Goal: Task Accomplishment & Management: Manage account settings

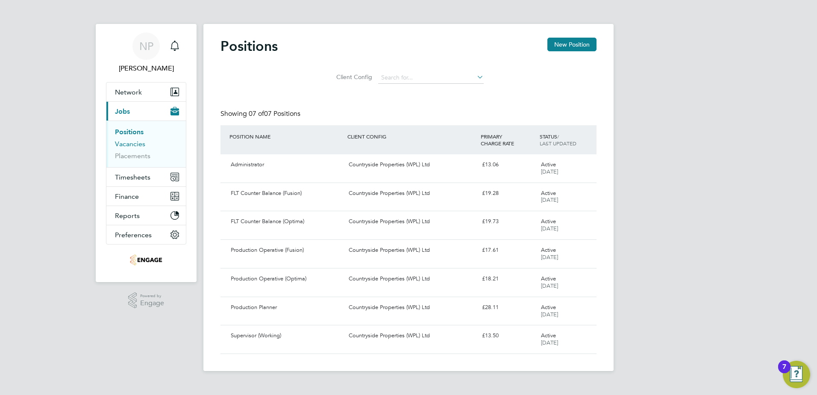
click at [131, 145] on link "Vacancies" at bounding box center [130, 144] width 30 height 8
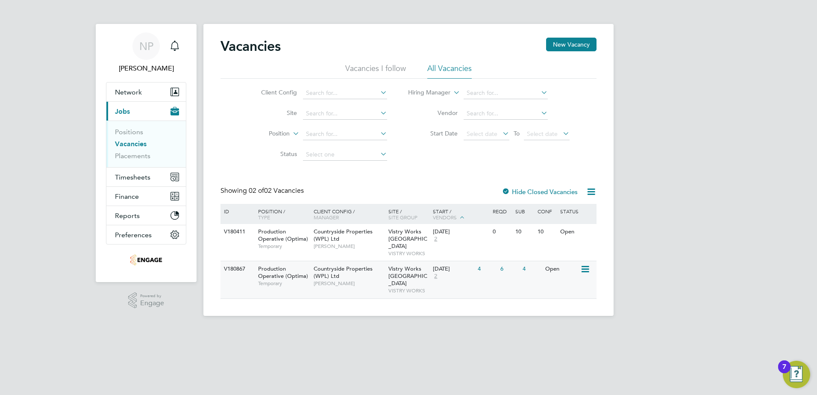
click at [465, 280] on div "V180867 Production Operative (Optima) Temporary Countryside Properties (WPL) Lt…" at bounding box center [408, 279] width 376 height 37
click at [368, 280] on span "[PERSON_NAME]" at bounding box center [348, 283] width 70 height 7
click at [474, 241] on div "15 Sep 2025 2" at bounding box center [452, 235] width 45 height 23
click at [792, 380] on img "Open Resource Center, 7 new notifications" at bounding box center [795, 373] width 27 height 27
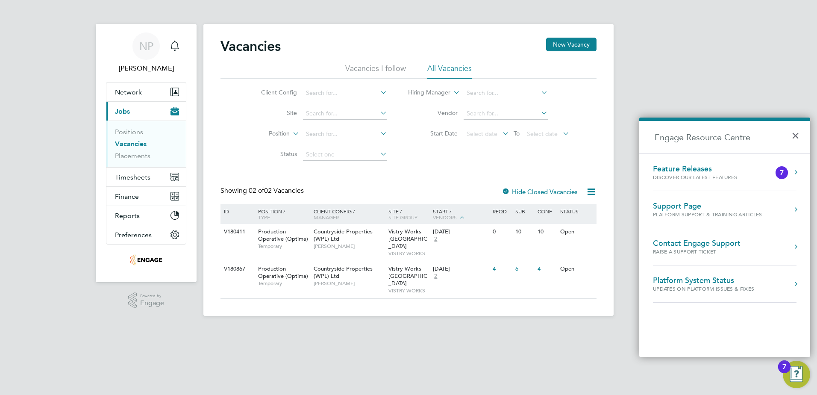
click at [726, 214] on div "Platform Support & Training Articles" at bounding box center [707, 214] width 109 height 7
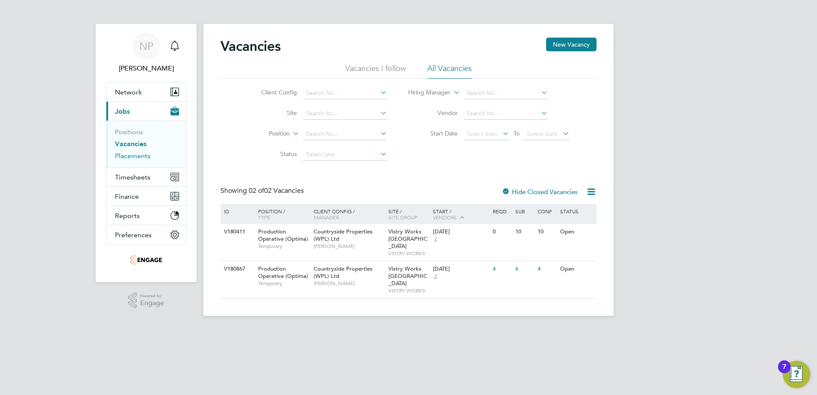
click at [136, 158] on link "Placements" at bounding box center [132, 156] width 35 height 8
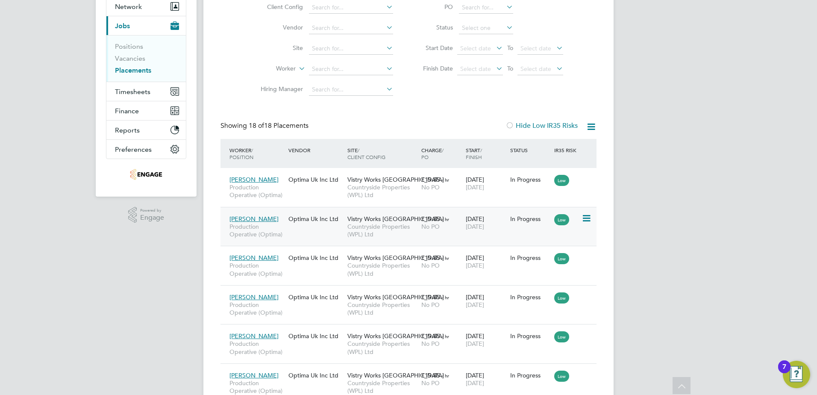
click at [317, 234] on div "Jason Lucas Production Operative (Optima) Optima Uk Inc Ltd Vistry Works Leices…" at bounding box center [408, 226] width 376 height 39
click at [301, 234] on div "Jason Lucas Production Operative (Optima) Optima Uk Inc Ltd Vistry Works Leices…" at bounding box center [408, 226] width 376 height 39
click at [259, 220] on span "Jason Lucas" at bounding box center [253, 219] width 49 height 8
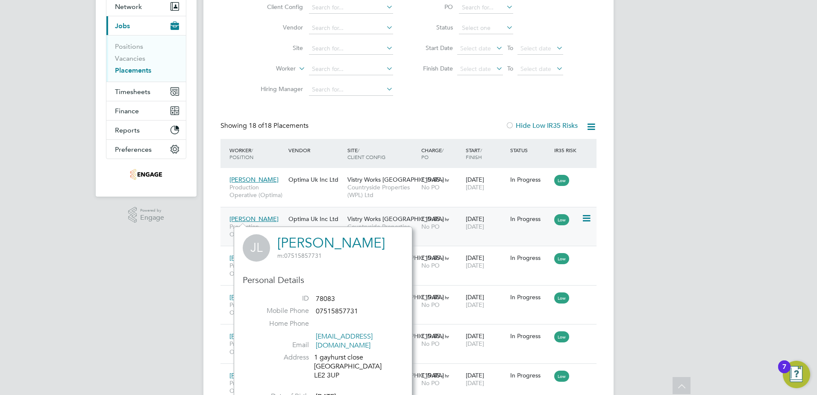
click at [535, 239] on div "Jason Lucas Production Operative (Optima) Optima Uk Inc Ltd Vistry Works Leices…" at bounding box center [408, 226] width 376 height 39
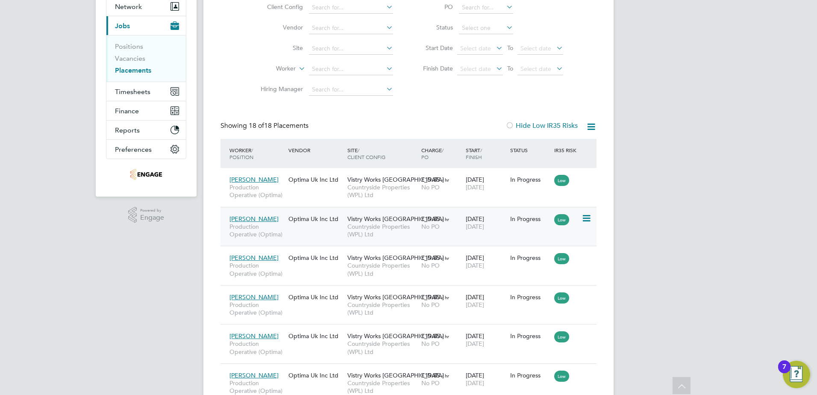
click at [588, 223] on icon at bounding box center [585, 218] width 9 height 10
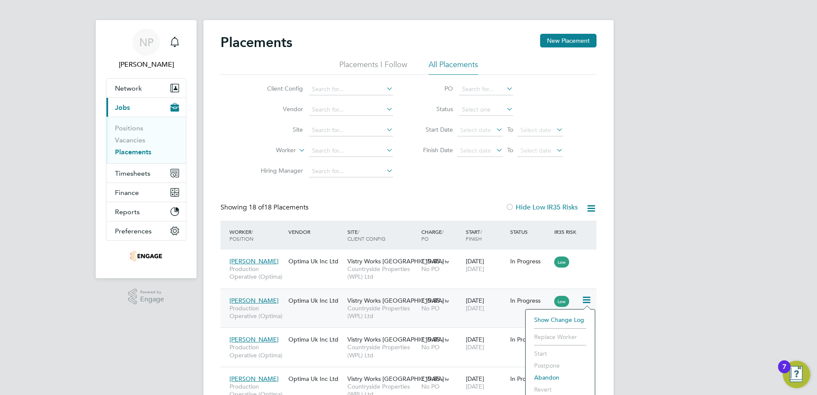
click at [243, 300] on span "[PERSON_NAME]" at bounding box center [253, 300] width 49 height 8
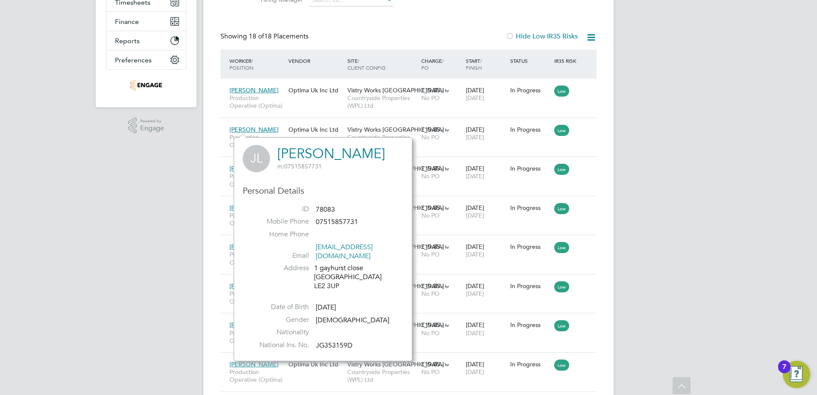
click at [263, 225] on label "Mobile Phone" at bounding box center [279, 221] width 60 height 9
click at [290, 158] on link "[PERSON_NAME]" at bounding box center [331, 153] width 108 height 17
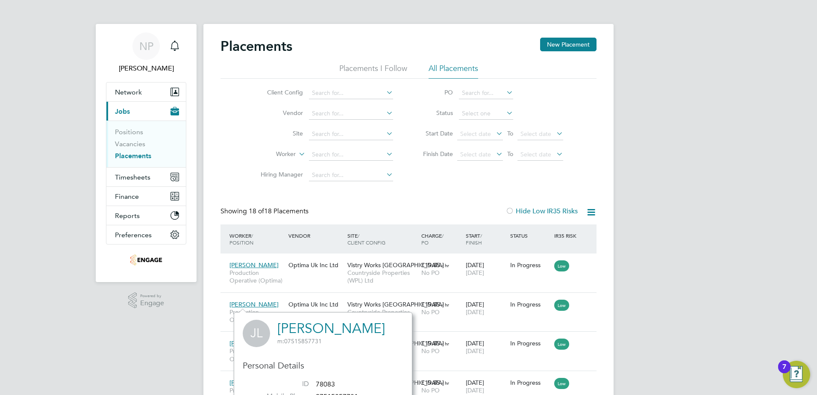
click at [126, 110] on span "Jobs" at bounding box center [122, 111] width 15 height 8
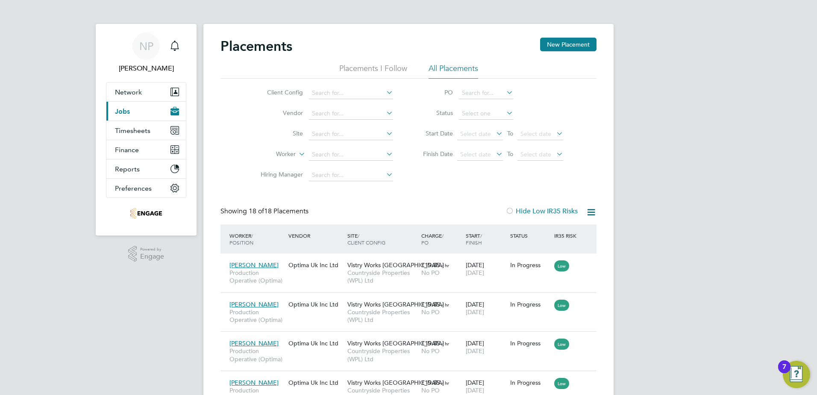
click at [126, 110] on span "Jobs" at bounding box center [122, 111] width 15 height 8
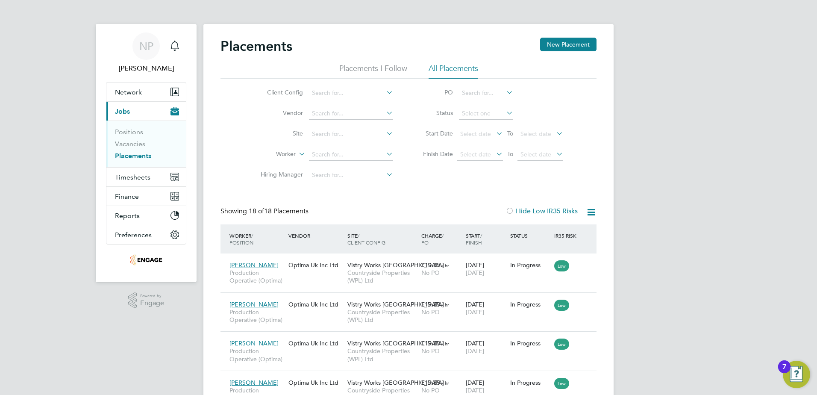
click at [138, 156] on link "Placements" at bounding box center [133, 156] width 36 height 8
click at [346, 155] on input at bounding box center [351, 155] width 84 height 12
click at [342, 165] on li "Jason Lucas" at bounding box center [360, 166] width 105 height 12
type input "[PERSON_NAME]"
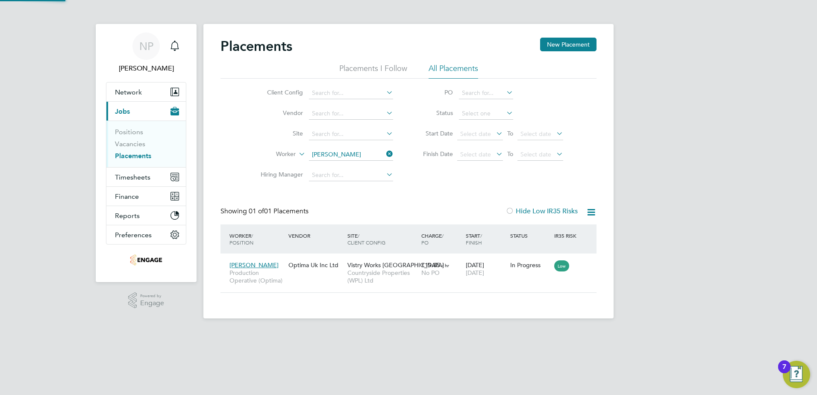
scroll to position [32, 74]
click at [539, 279] on div "[PERSON_NAME] Production Operative (Optima) Optima Uk Inc Ltd Vistry Works Leic…" at bounding box center [408, 272] width 376 height 39
click at [243, 281] on span "Production Operative (Optima)" at bounding box center [256, 276] width 55 height 15
click at [589, 263] on icon at bounding box center [585, 265] width 9 height 10
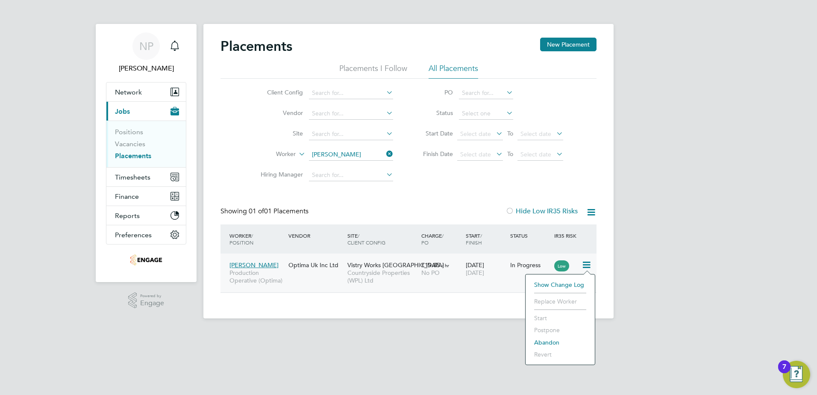
click at [561, 302] on li "Replace Worker" at bounding box center [560, 301] width 61 height 12
click at [479, 287] on div "Jason Lucas Production Operative (Optima) Optima Uk Inc Ltd Vistry Works Leices…" at bounding box center [408, 272] width 376 height 39
click at [504, 284] on div "Jason Lucas Production Operative (Optima) Optima Uk Inc Ltd Vistry Works Leices…" at bounding box center [408, 272] width 376 height 39
click at [586, 263] on icon at bounding box center [585, 265] width 9 height 10
click at [134, 156] on link "Placements" at bounding box center [133, 156] width 36 height 8
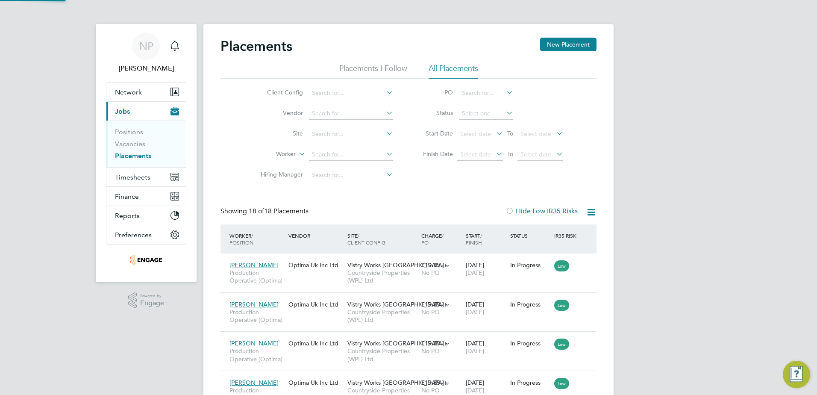
scroll to position [32, 59]
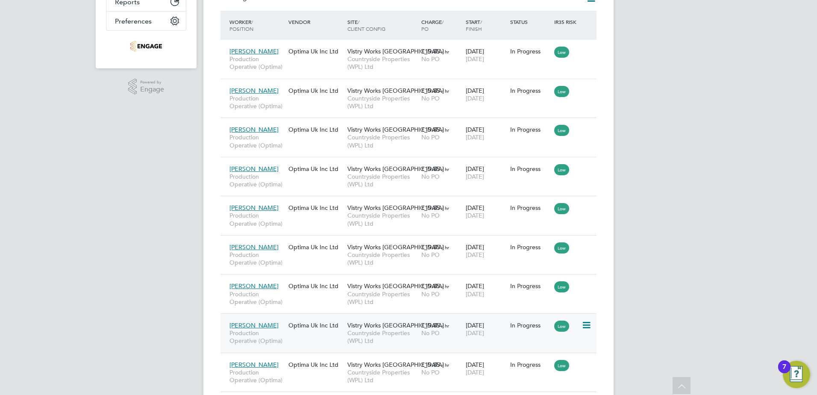
click at [582, 324] on icon at bounding box center [585, 325] width 9 height 10
click at [562, 358] on li "Replace Worker" at bounding box center [560, 361] width 61 height 12
click at [562, 360] on li "Replace Worker" at bounding box center [560, 361] width 61 height 12
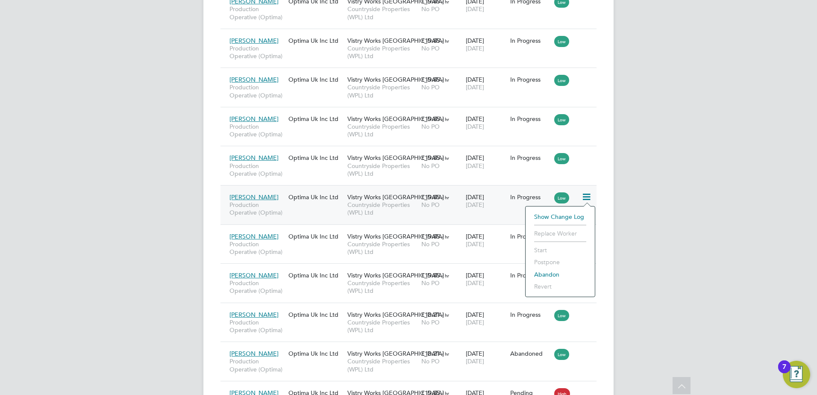
click at [568, 217] on li "Show change log" at bounding box center [560, 217] width 61 height 12
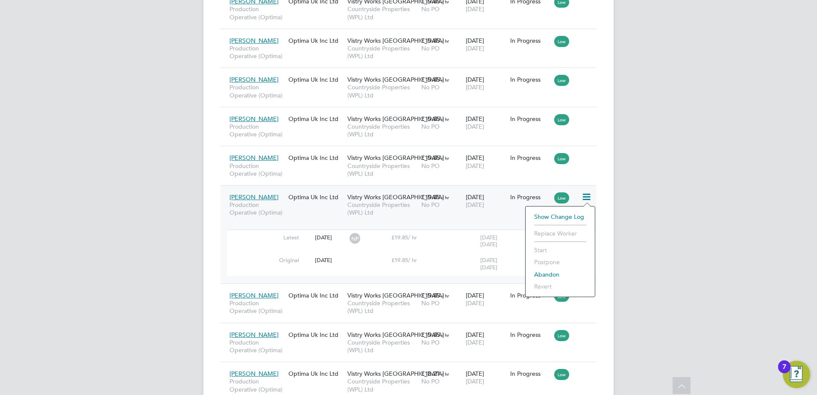
click at [544, 233] on li "Replace Worker" at bounding box center [560, 233] width 61 height 12
click at [678, 253] on div "NP Nicola Pitts Notifications Applications: Network Team Members Businesses Sit…" at bounding box center [408, 186] width 817 height 1056
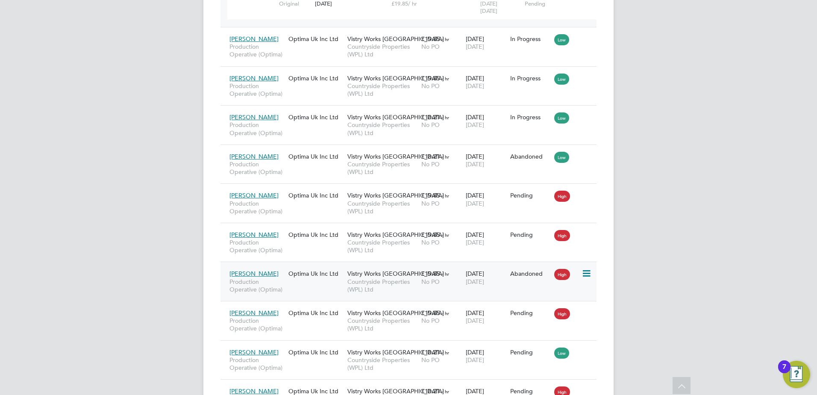
click at [587, 273] on icon at bounding box center [585, 273] width 9 height 10
click at [563, 308] on li "Replace Worker" at bounding box center [560, 310] width 61 height 12
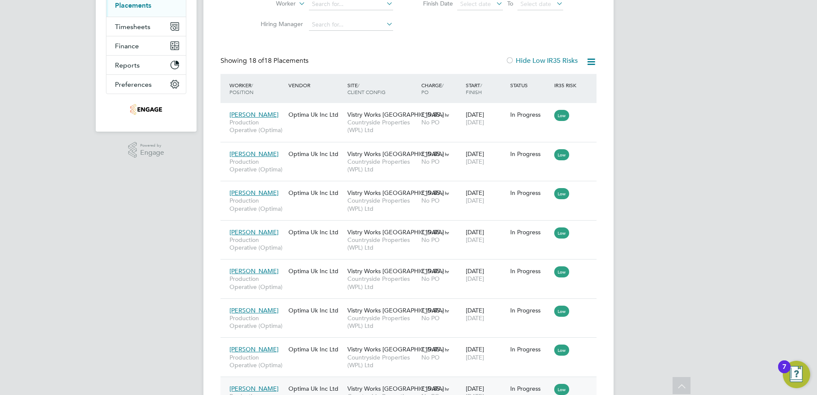
scroll to position [0, 0]
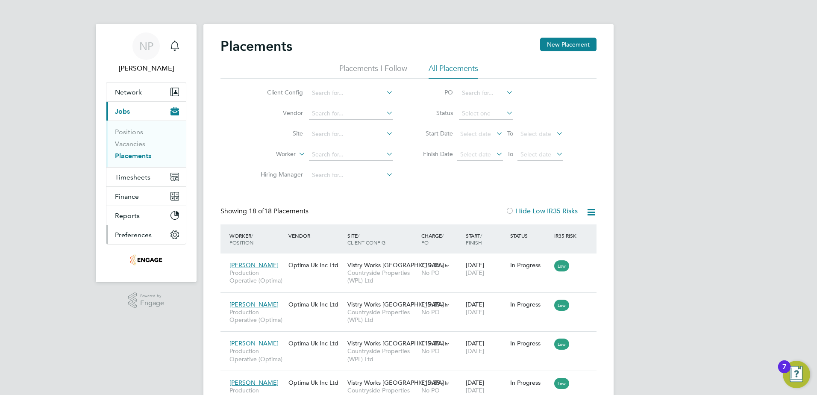
click at [131, 232] on span "Preferences" at bounding box center [133, 235] width 37 height 8
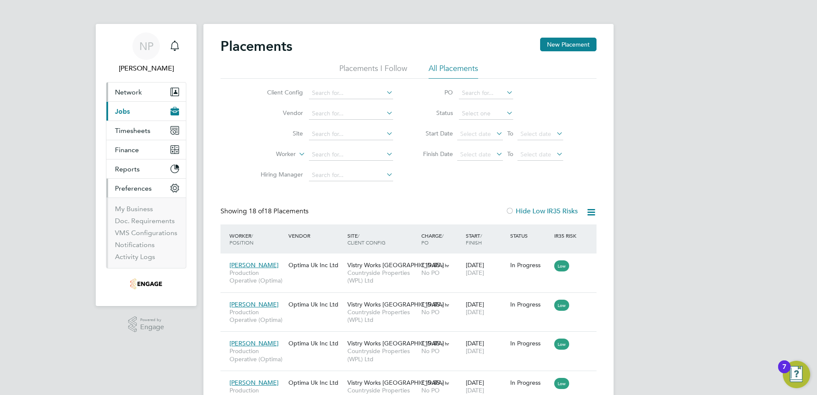
click at [126, 91] on span "Network" at bounding box center [128, 92] width 27 height 8
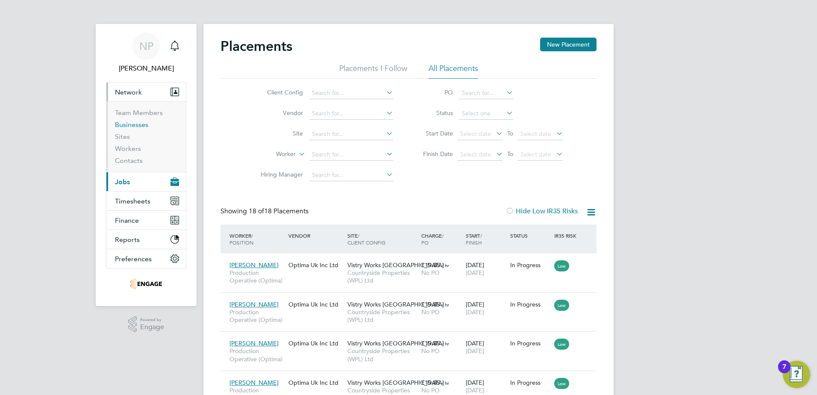
click at [124, 124] on link "Businesses" at bounding box center [131, 124] width 33 height 8
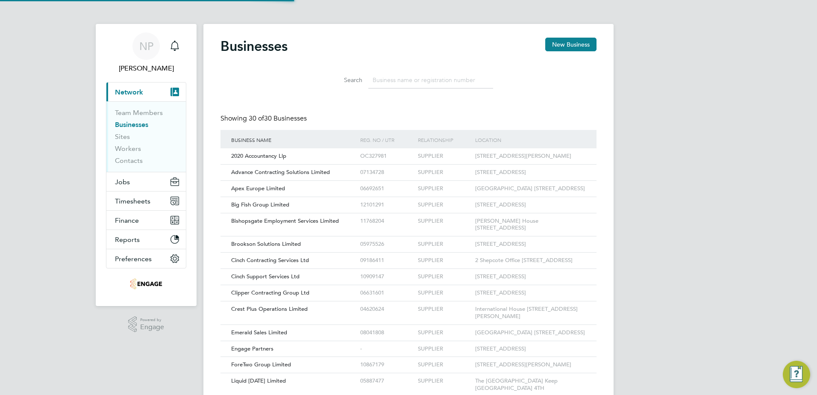
scroll to position [16, 130]
click at [387, 83] on input at bounding box center [430, 80] width 125 height 17
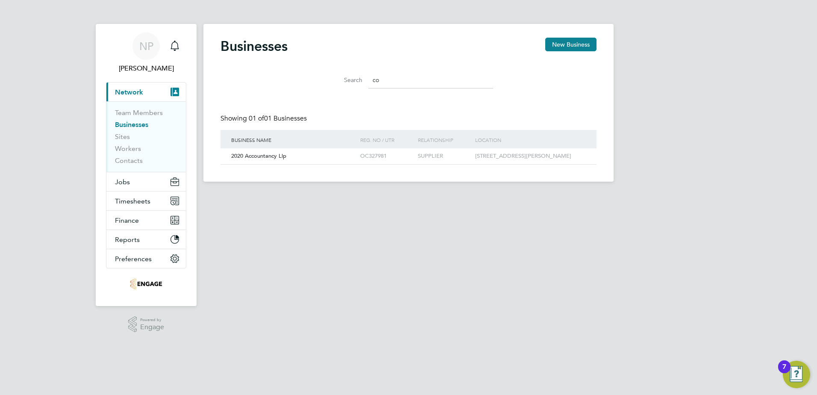
type input "c"
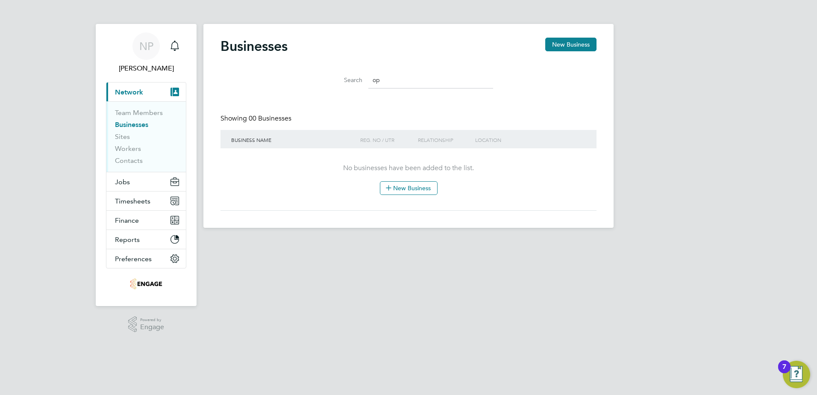
type input "o"
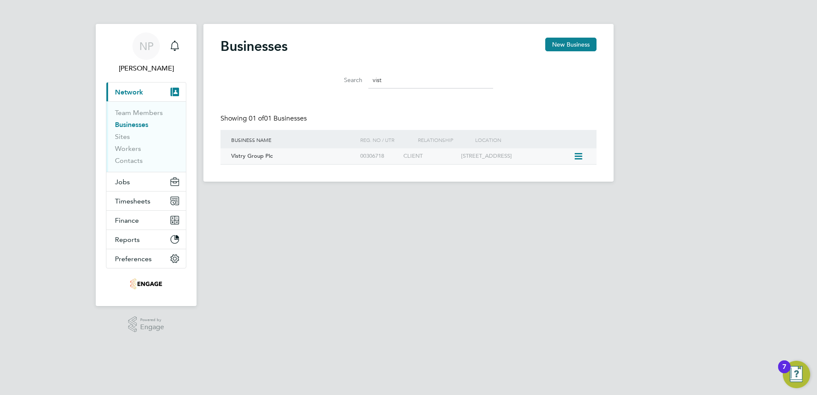
type input "vist"
click at [307, 155] on div "Vistry Group Plc" at bounding box center [293, 156] width 129 height 16
click at [122, 184] on span "Jobs" at bounding box center [122, 182] width 15 height 8
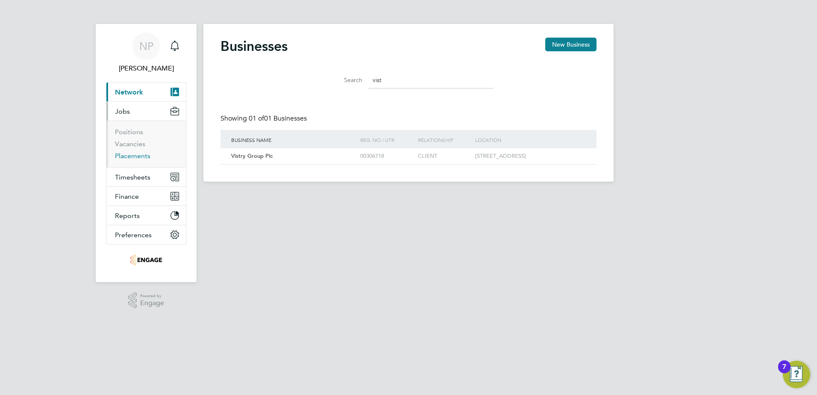
click at [129, 157] on link "Placements" at bounding box center [132, 156] width 35 height 8
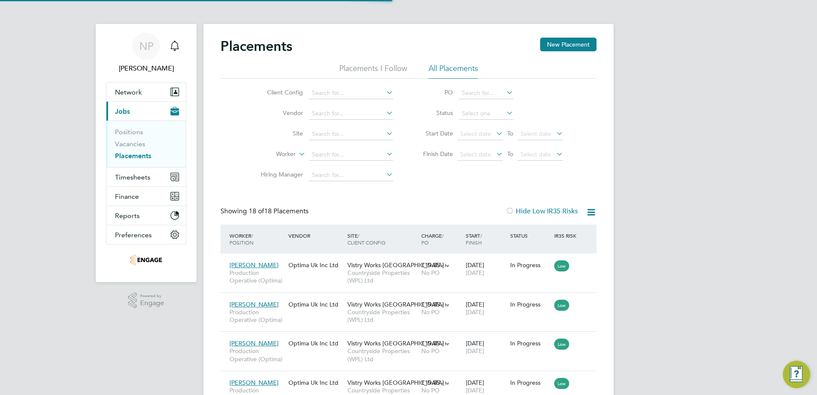
scroll to position [32, 59]
click at [383, 152] on input at bounding box center [351, 155] width 84 height 12
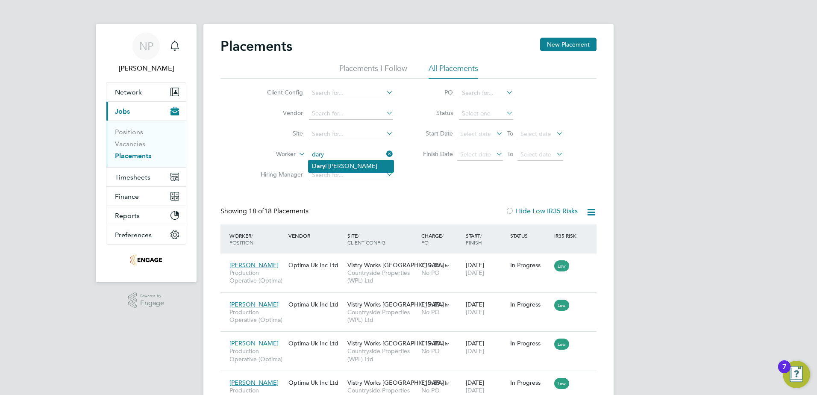
click at [363, 167] on li "Dary l Crumley" at bounding box center [350, 166] width 85 height 12
type input "[PERSON_NAME]"
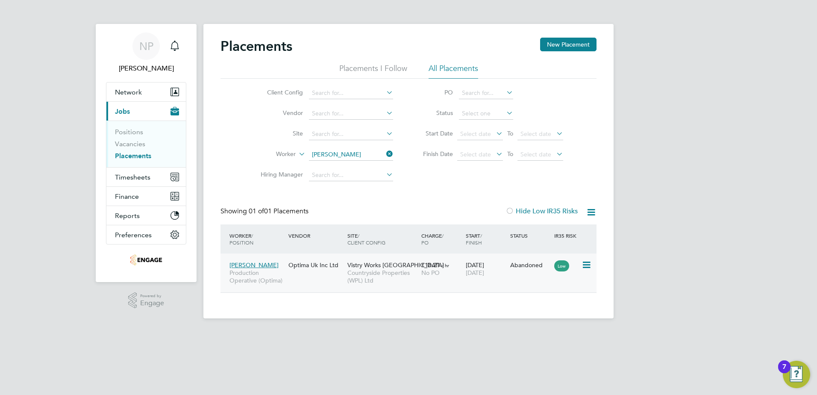
click at [317, 283] on div "Daryl Crumley Production Operative (Optima) Optima Uk Inc Ltd Vistry Works Leic…" at bounding box center [408, 272] width 376 height 39
click at [281, 279] on span "Production Operative (Optima)" at bounding box center [256, 276] width 55 height 15
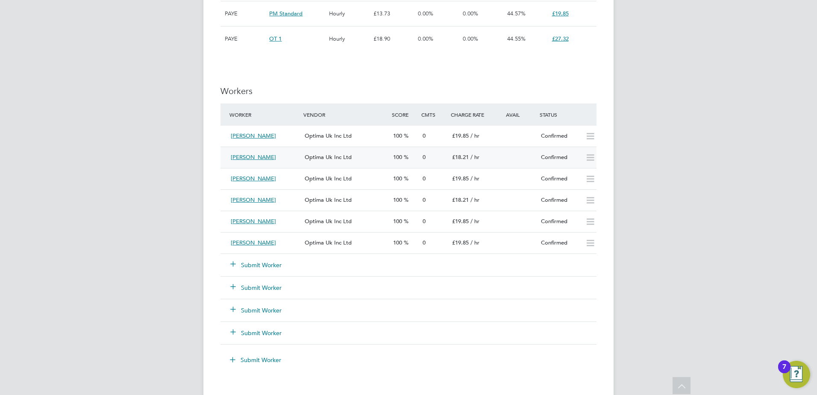
click at [591, 157] on icon at bounding box center [590, 157] width 11 height 7
click at [256, 265] on button "Submit Worker" at bounding box center [256, 265] width 51 height 9
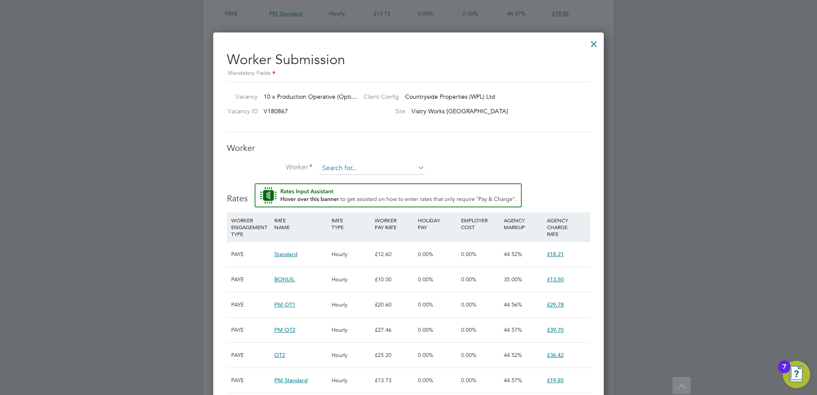
click at [351, 172] on input at bounding box center [371, 168] width 105 height 13
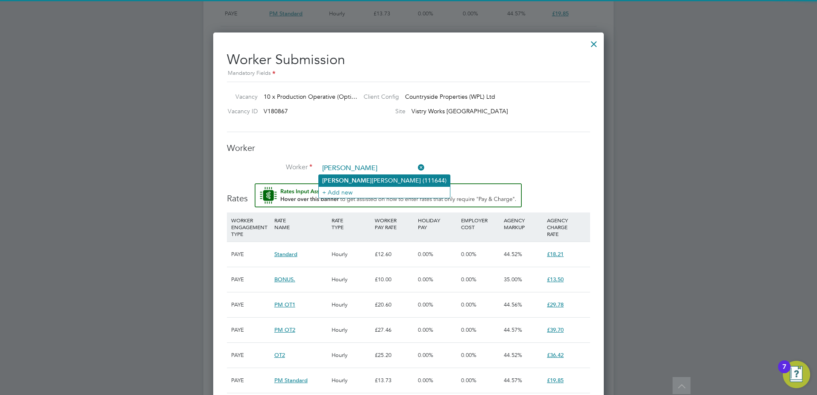
click at [348, 179] on li "Damon Arnold (111644)" at bounding box center [384, 181] width 131 height 12
type input "Damon Arnold (111644)"
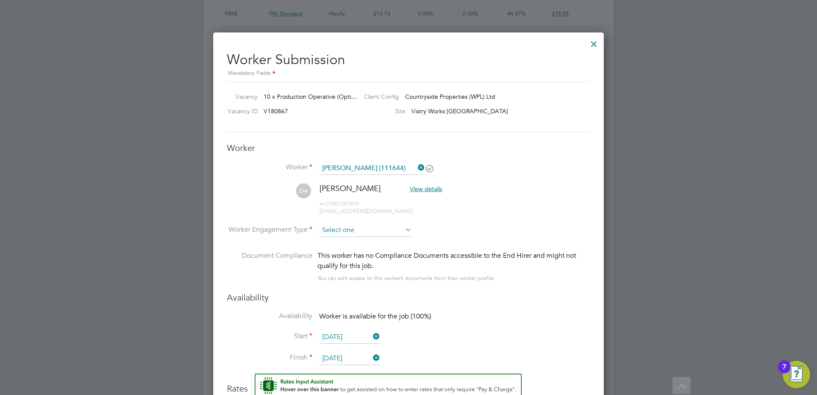
click at [374, 232] on input at bounding box center [365, 230] width 93 height 13
click at [336, 252] on li "PAYE" at bounding box center [366, 253] width 94 height 11
type input "PAYE"
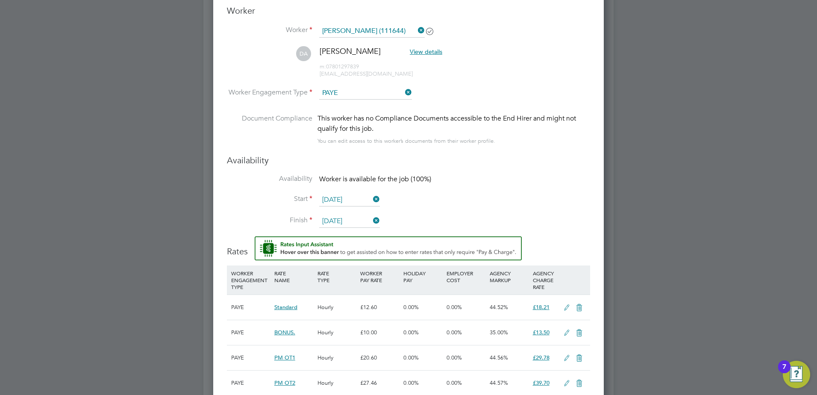
click at [354, 202] on input "[DATE]" at bounding box center [349, 199] width 61 height 13
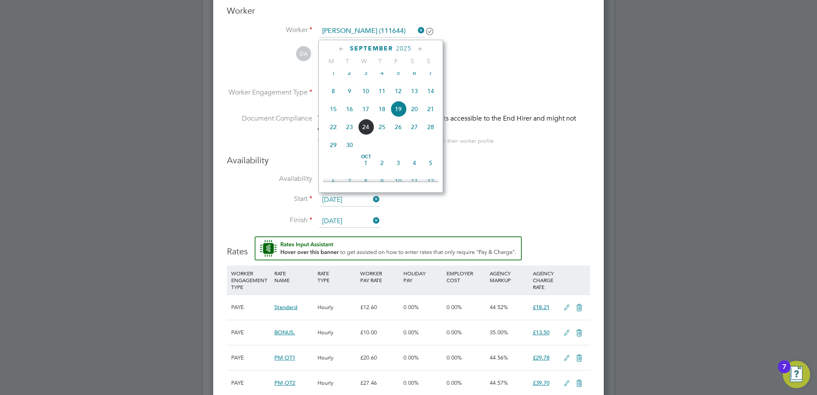
click at [333, 153] on span "29" at bounding box center [333, 145] width 16 height 16
type input "[DATE]"
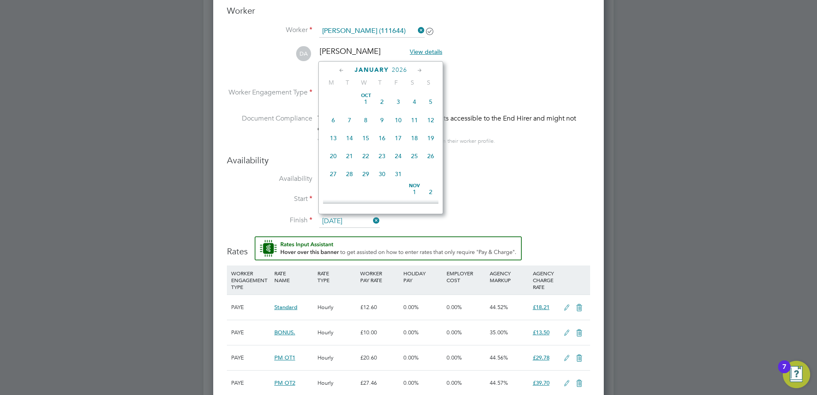
click at [342, 218] on input "[DATE]" at bounding box center [349, 221] width 61 height 13
click at [421, 70] on icon at bounding box center [420, 70] width 8 height 9
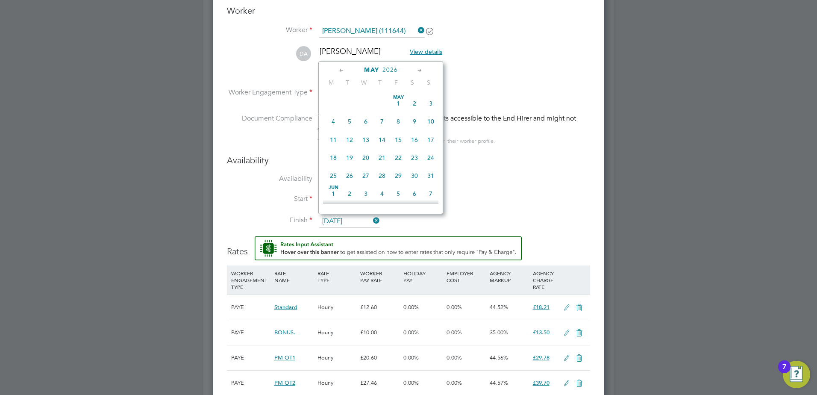
click at [421, 70] on icon at bounding box center [420, 70] width 8 height 9
click at [349, 175] on span "29" at bounding box center [349, 166] width 16 height 16
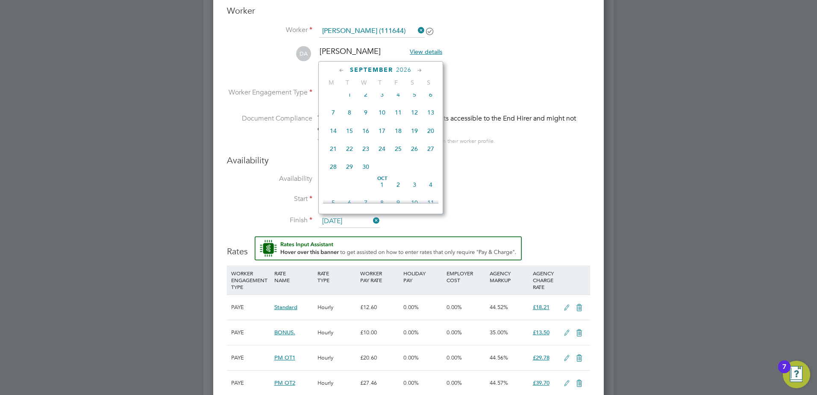
type input "29 Sep 2026"
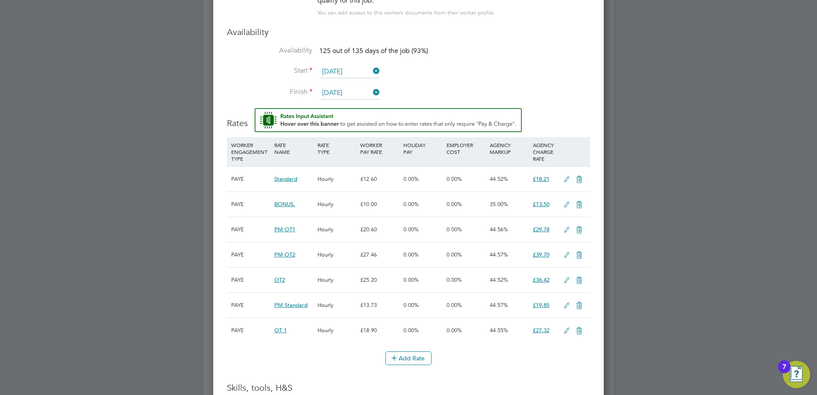
click at [564, 181] on icon at bounding box center [566, 179] width 11 height 7
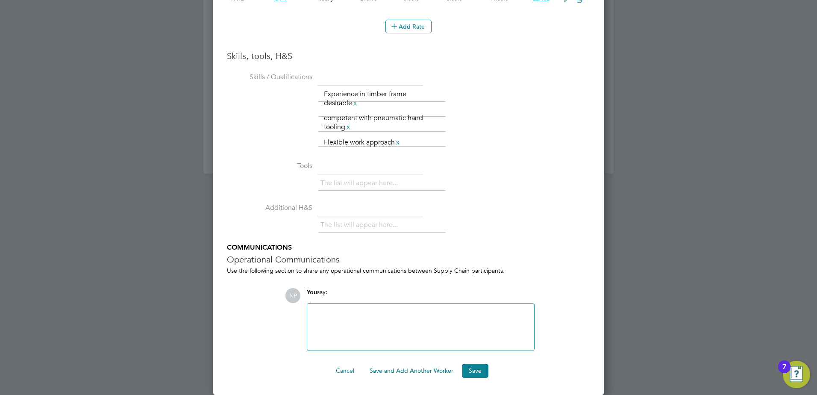
click at [340, 325] on div at bounding box center [420, 326] width 217 height 37
click at [475, 370] on button "Save" at bounding box center [475, 370] width 26 height 14
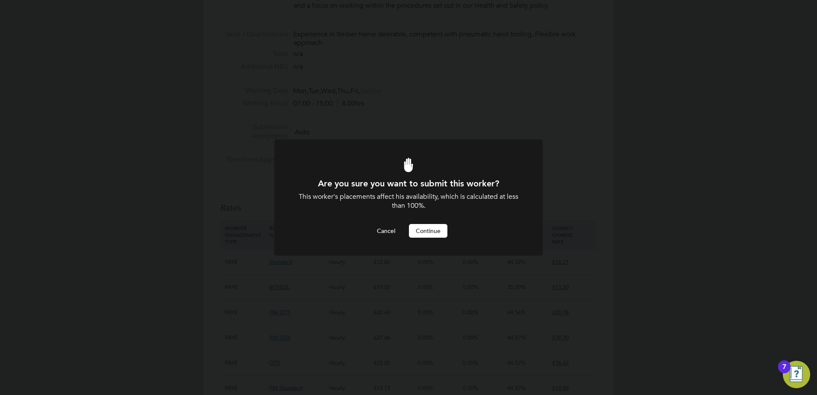
click at [425, 233] on button "Continue" at bounding box center [428, 231] width 38 height 14
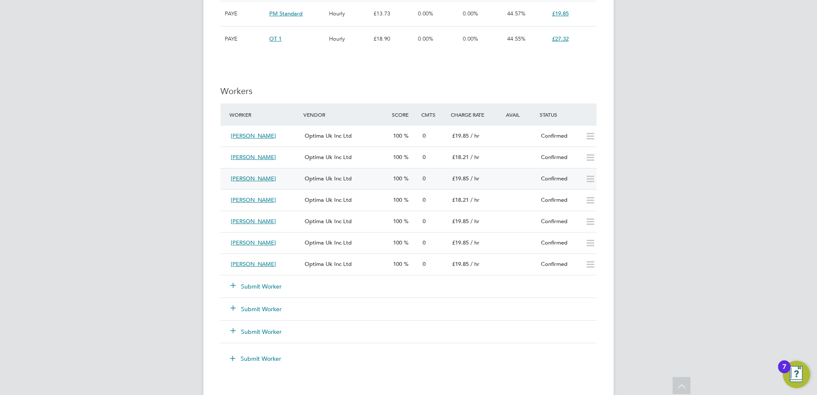
click at [288, 181] on div "[PERSON_NAME]" at bounding box center [264, 179] width 74 height 14
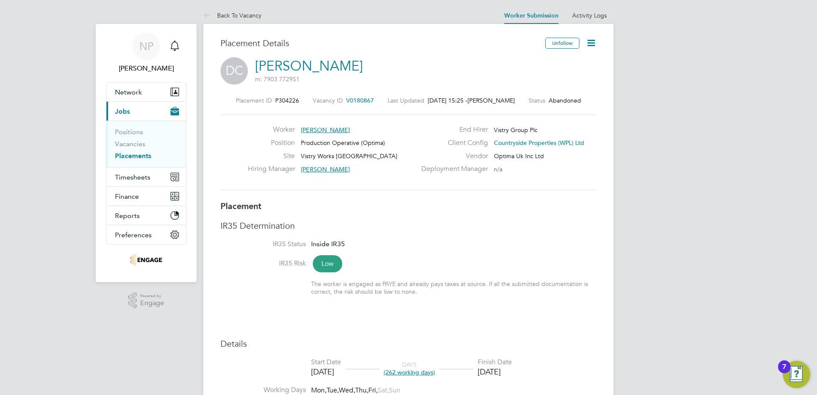
click at [586, 43] on icon at bounding box center [591, 43] width 11 height 11
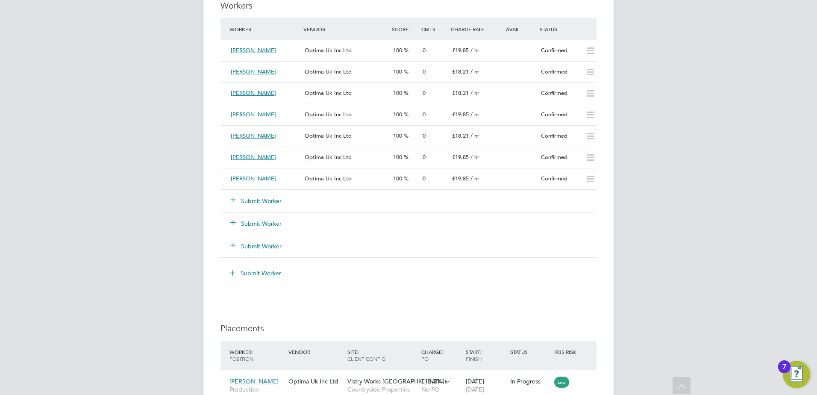
click at [246, 199] on button "Submit Worker" at bounding box center [256, 200] width 51 height 9
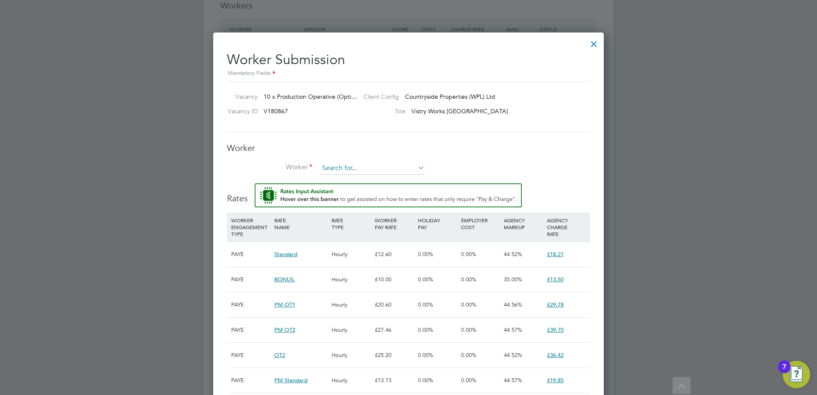
click at [343, 168] on input at bounding box center [371, 168] width 105 height 13
click at [337, 167] on input "kevon jam" at bounding box center [371, 168] width 105 height 13
click at [373, 179] on b "Jam" at bounding box center [379, 180] width 12 height 7
type input "Kevin James (168251)"
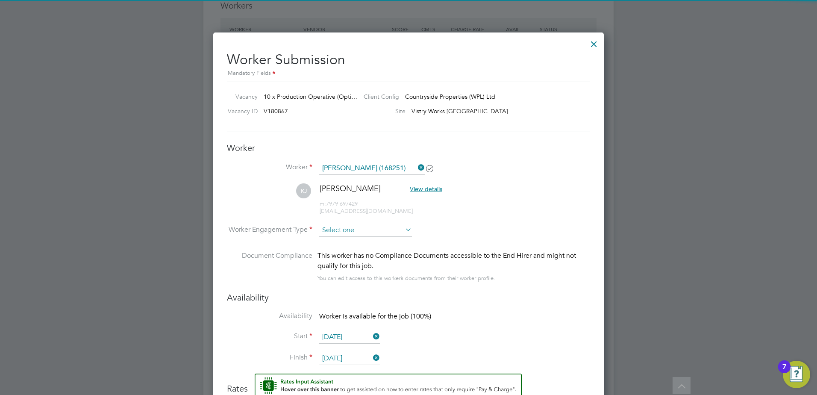
click at [335, 233] on input at bounding box center [365, 230] width 93 height 13
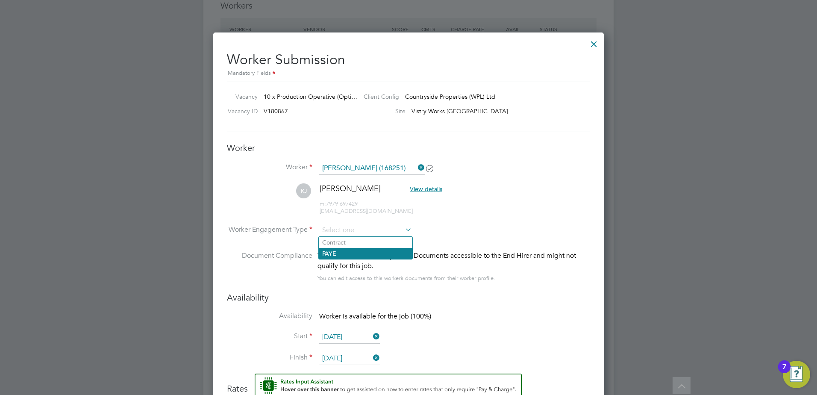
click at [339, 253] on li "PAYE" at bounding box center [366, 253] width 94 height 11
type input "PAYE"
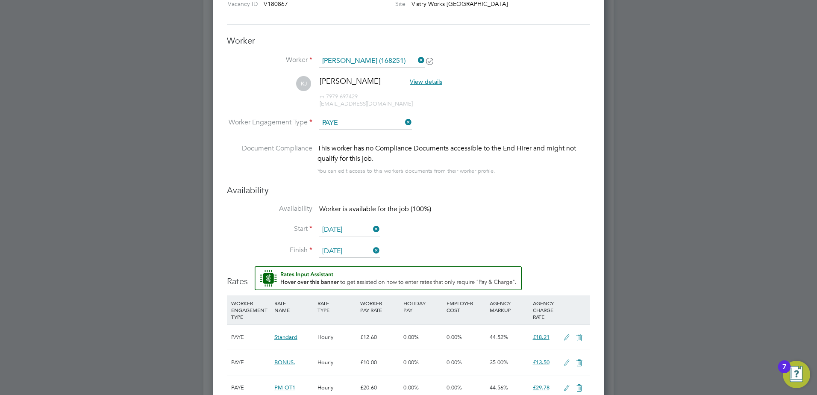
click at [340, 228] on input "[DATE]" at bounding box center [349, 229] width 61 height 13
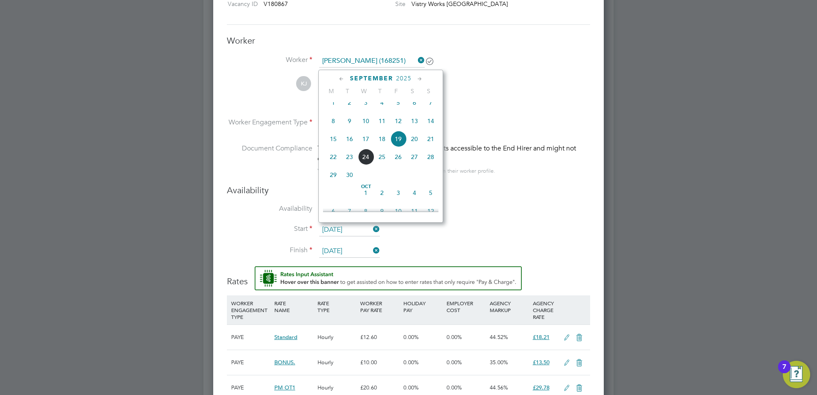
click at [336, 183] on span "29" at bounding box center [333, 175] width 16 height 16
type input "[DATE]"
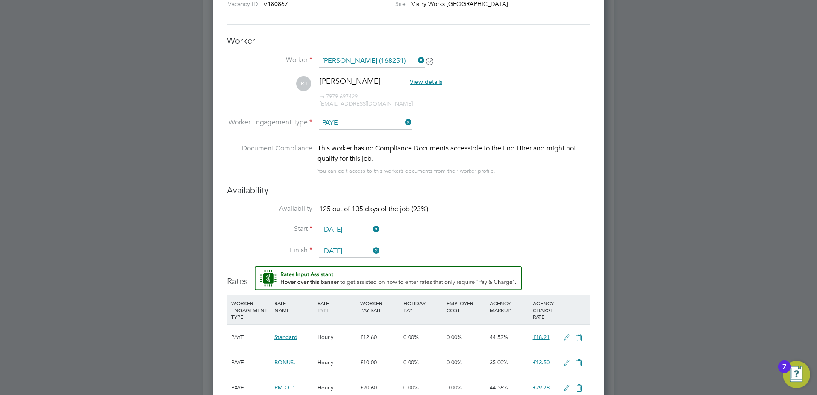
click at [336, 250] on input "[DATE]" at bounding box center [349, 251] width 61 height 13
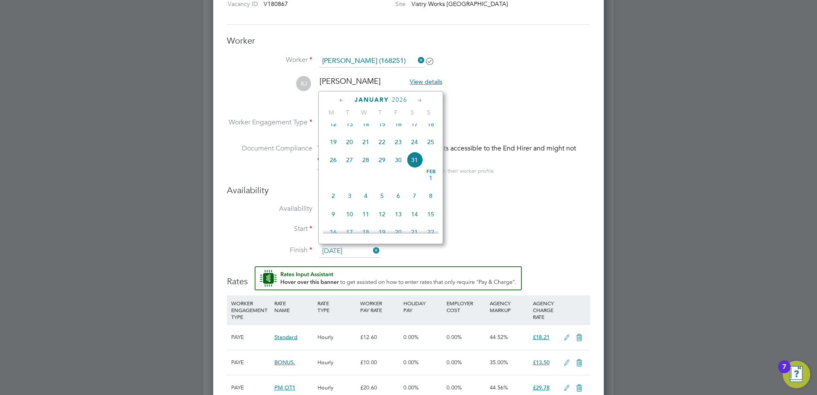
click at [420, 100] on icon at bounding box center [420, 100] width 8 height 9
click at [419, 100] on icon at bounding box center [420, 100] width 8 height 9
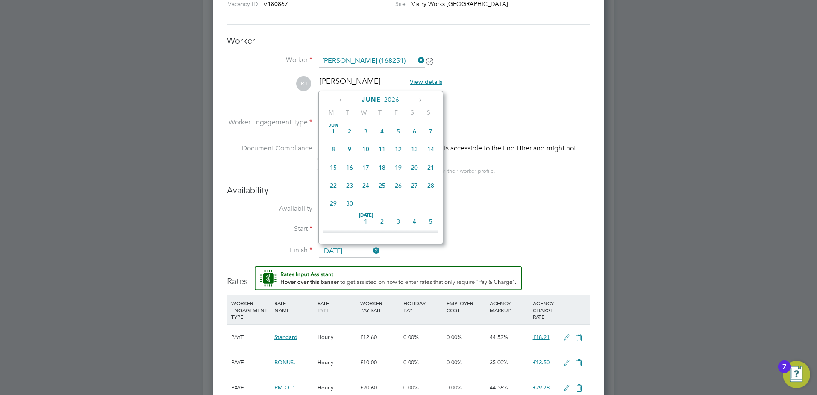
click at [419, 100] on icon at bounding box center [420, 100] width 8 height 9
click at [346, 205] on span "29" at bounding box center [349, 196] width 16 height 16
type input "29 Sep 2026"
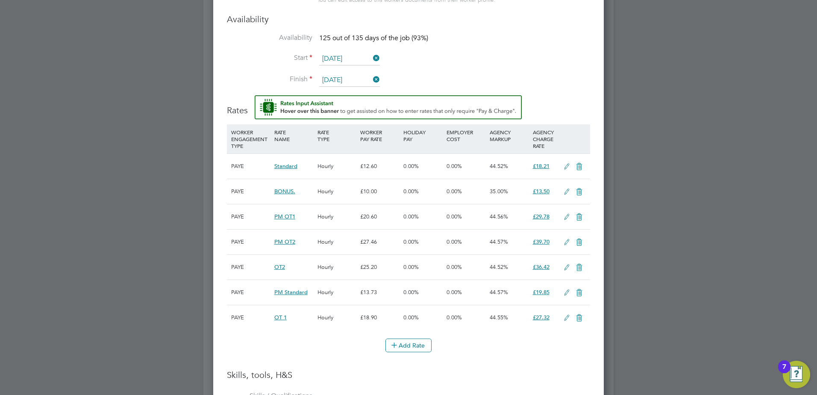
click at [564, 167] on icon at bounding box center [566, 166] width 11 height 7
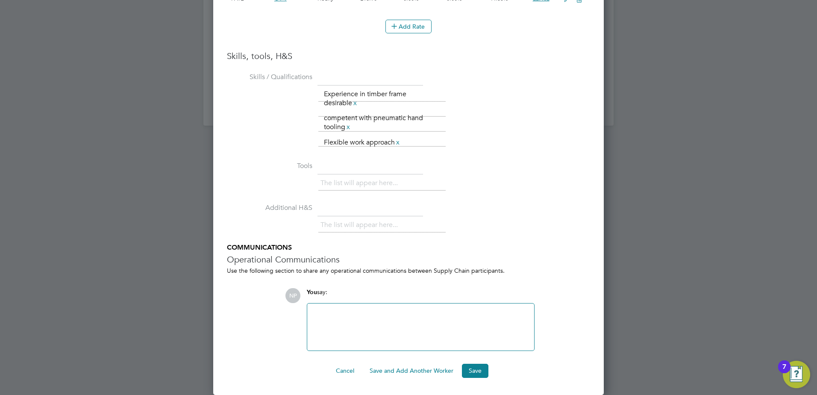
click at [368, 309] on div at bounding box center [420, 326] width 217 height 37
click at [370, 320] on div at bounding box center [420, 326] width 217 height 37
paste div
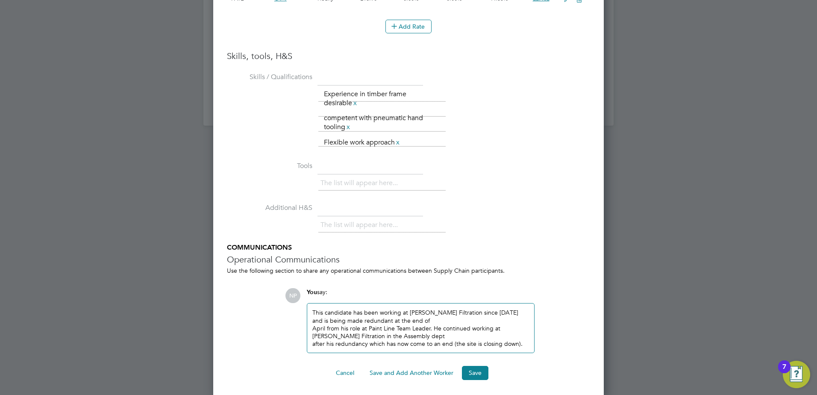
scroll to position [1013, 391]
click at [362, 310] on div "This candidate has been working at Donaldson Filtration since 2001 and is being…" at bounding box center [420, 325] width 217 height 39
click at [513, 310] on div "This candidate had been working at Donaldson Filtration since 2001 and is being…" at bounding box center [420, 325] width 217 height 39
drag, startPoint x: 343, startPoint y: 325, endPoint x: 379, endPoint y: 334, distance: 37.2
click at [343, 325] on div "This candidate had been working at Donaldson Filtration since 2001 and was made…" at bounding box center [420, 325] width 217 height 39
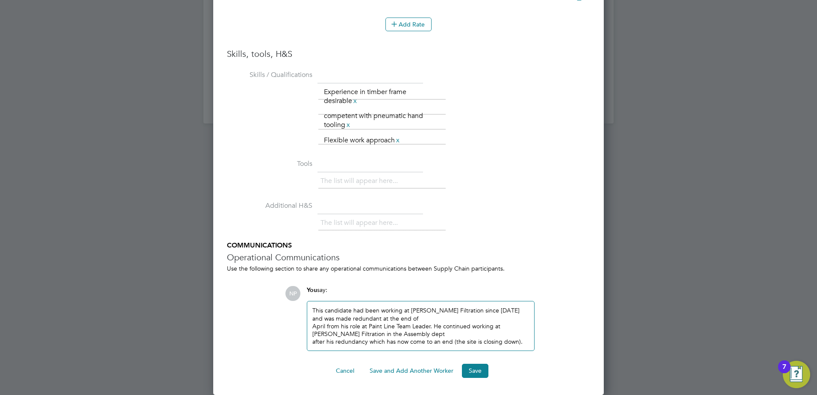
scroll to position [1503, 0]
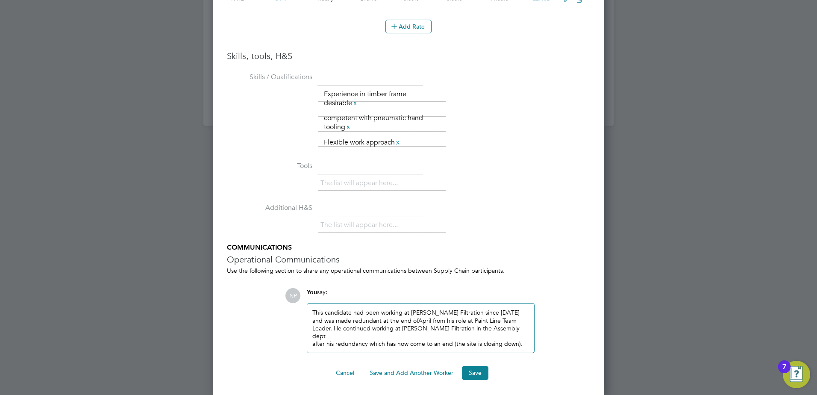
click at [333, 337] on div "This candidate had been working at Donaldson Filtration since 2001 and was made…" at bounding box center [420, 327] width 217 height 39
drag, startPoint x: 498, startPoint y: 336, endPoint x: 429, endPoint y: 337, distance: 69.2
click at [429, 337] on div "This candidate had been working at Donaldson Filtration since 2001 and was made…" at bounding box center [420, 327] width 217 height 39
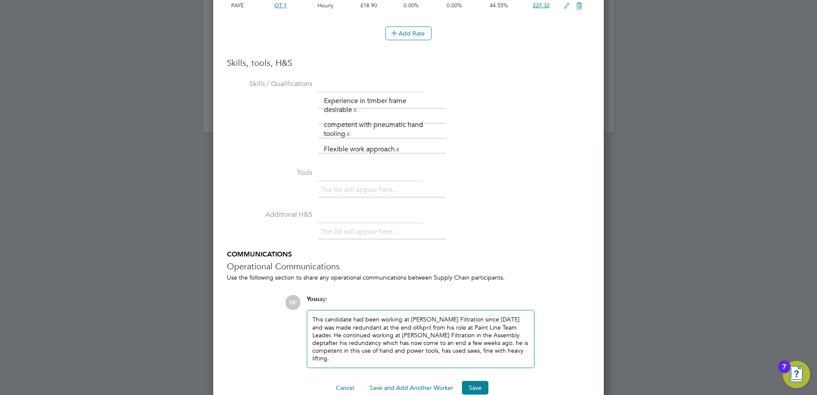
scroll to position [1505, 0]
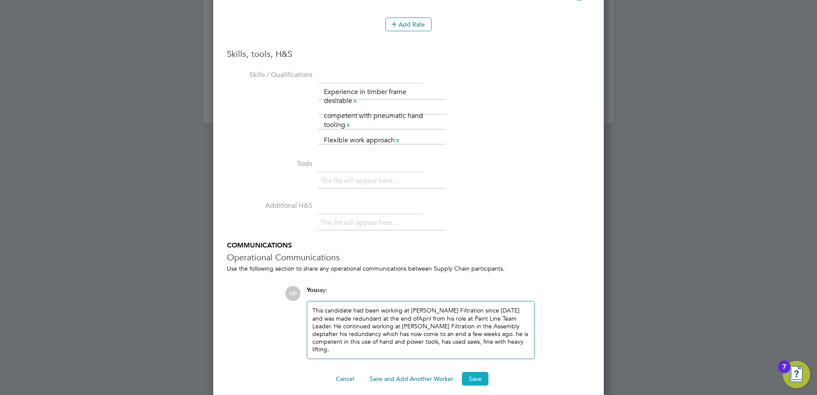
click at [478, 372] on button "Save" at bounding box center [475, 379] width 26 height 14
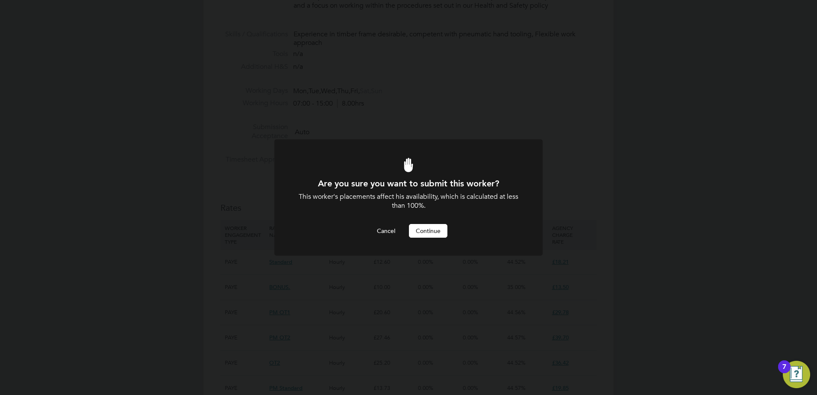
scroll to position [0, 0]
click at [427, 231] on button "Continue" at bounding box center [428, 231] width 38 height 14
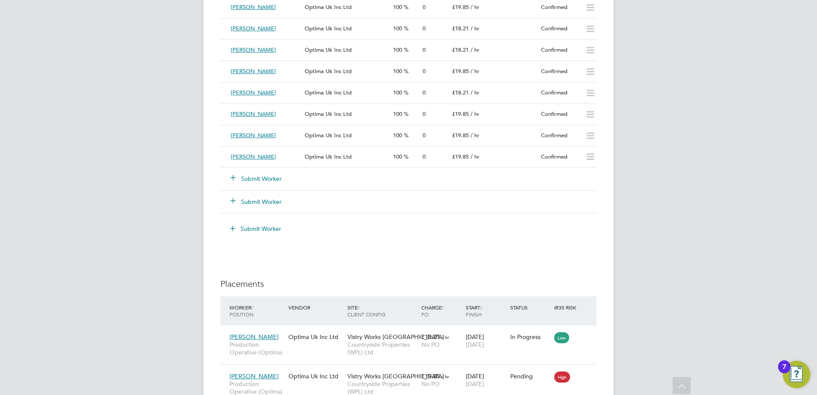
scroll to position [854, 0]
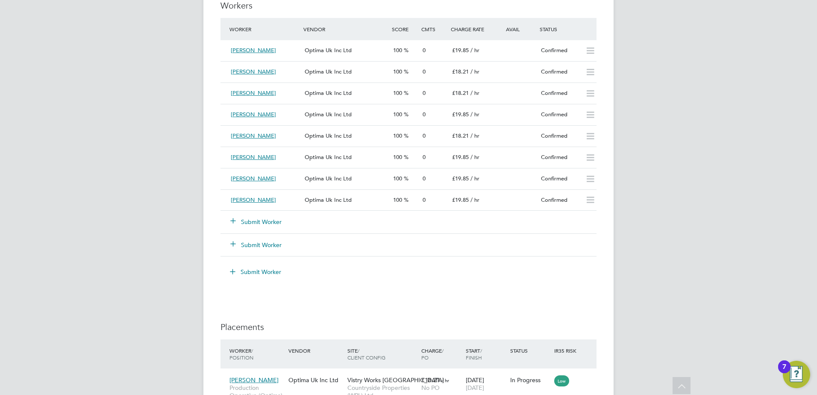
click at [269, 223] on button "Submit Worker" at bounding box center [256, 221] width 51 height 9
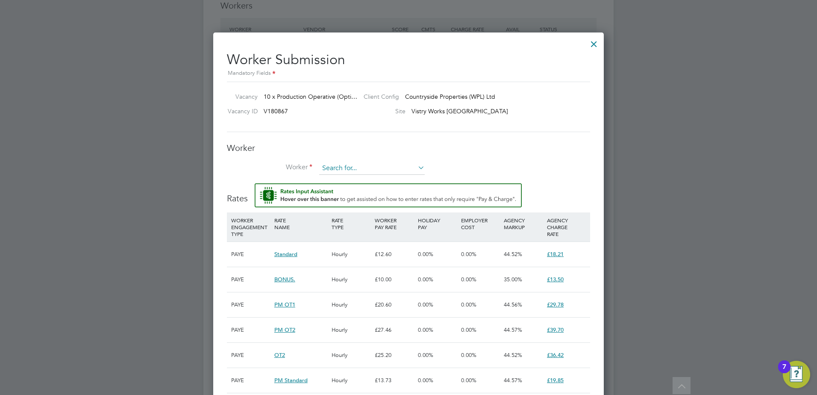
click at [335, 165] on input at bounding box center [371, 168] width 105 height 13
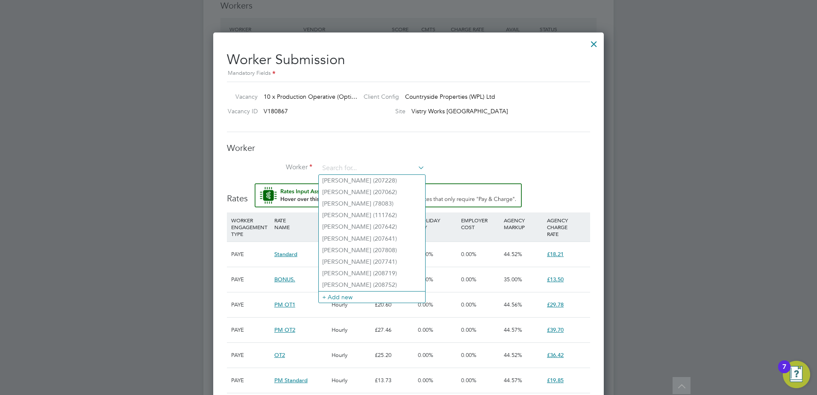
click at [76, 120] on div at bounding box center [408, 197] width 817 height 395
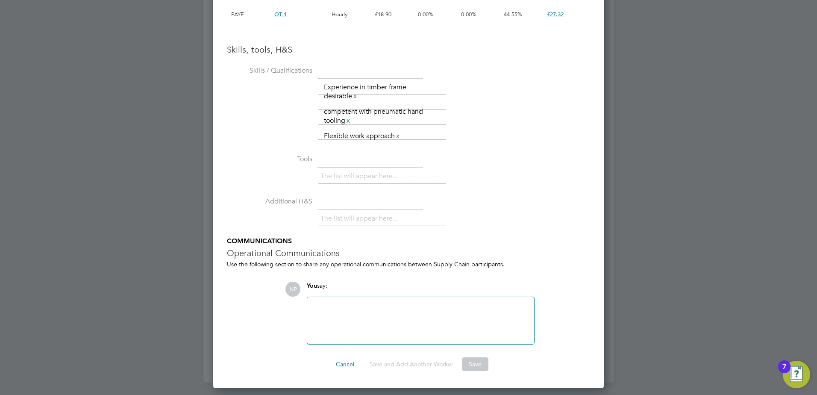
scroll to position [1245, 0]
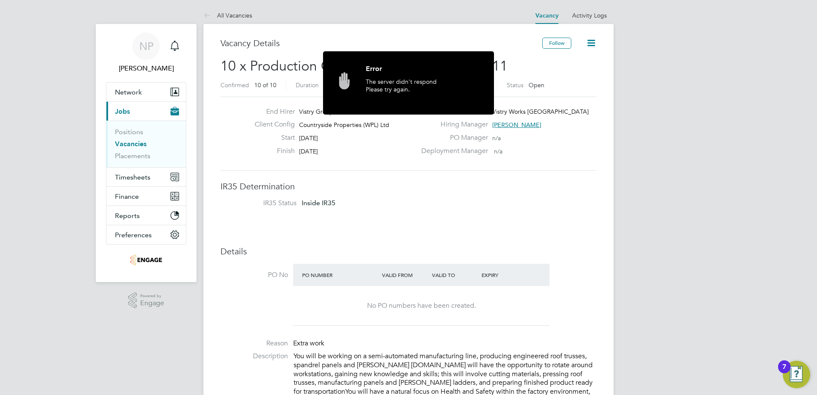
click at [399, 199] on li "IR35 Status Inside IR35" at bounding box center [408, 205] width 359 height 13
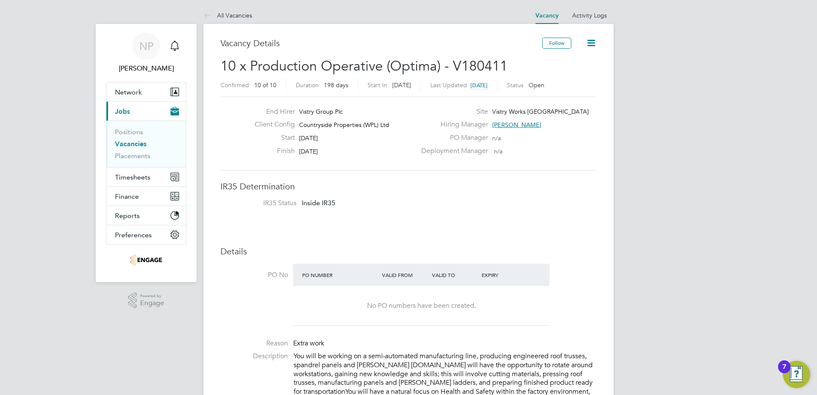
click at [126, 143] on link "Vacancies" at bounding box center [131, 144] width 32 height 8
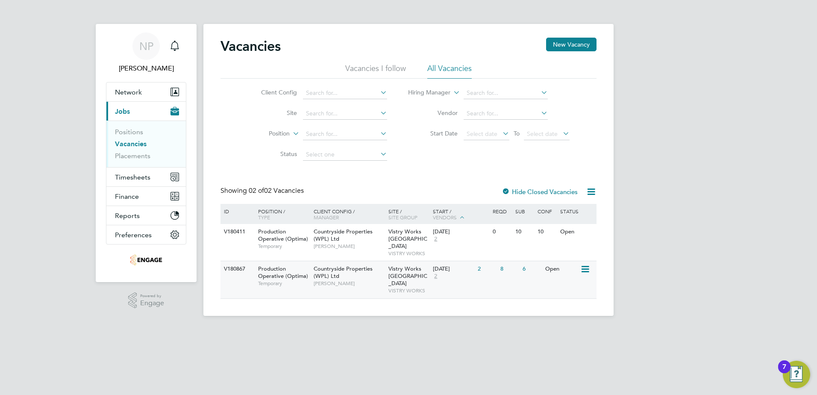
click at [456, 273] on div "[DATE] 2" at bounding box center [452, 272] width 45 height 23
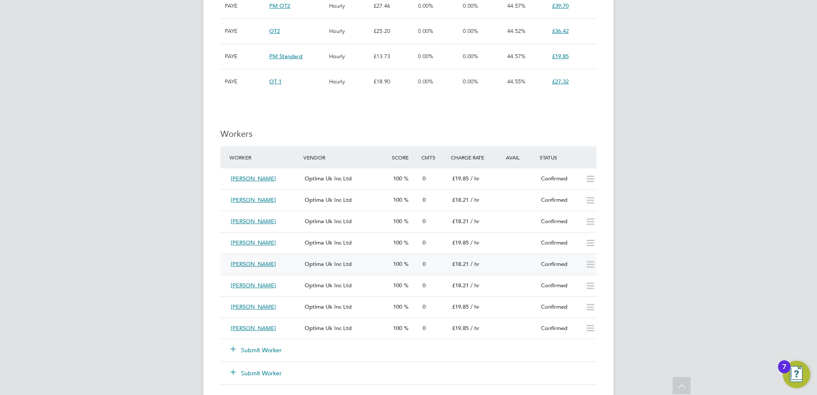
click at [276, 264] on div "[PERSON_NAME]" at bounding box center [264, 264] width 74 height 14
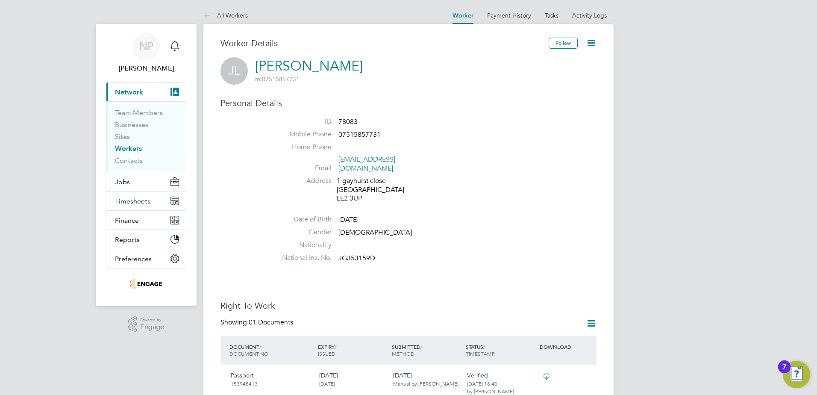
click at [591, 43] on icon at bounding box center [591, 43] width 11 height 11
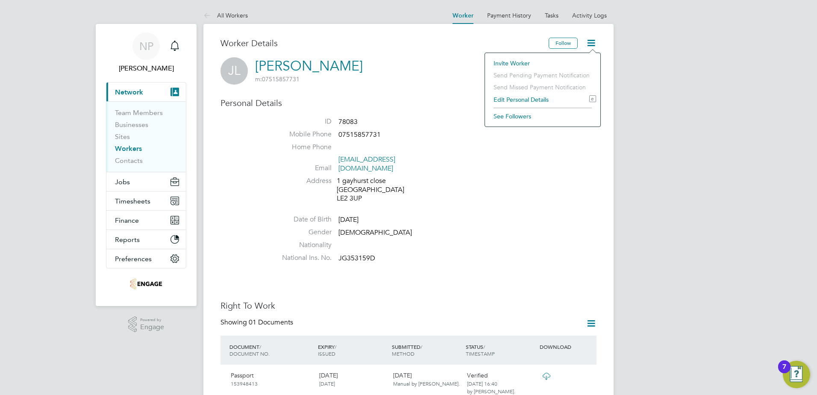
click at [504, 228] on li "Gender [DEMOGRAPHIC_DATA]" at bounding box center [434, 234] width 325 height 13
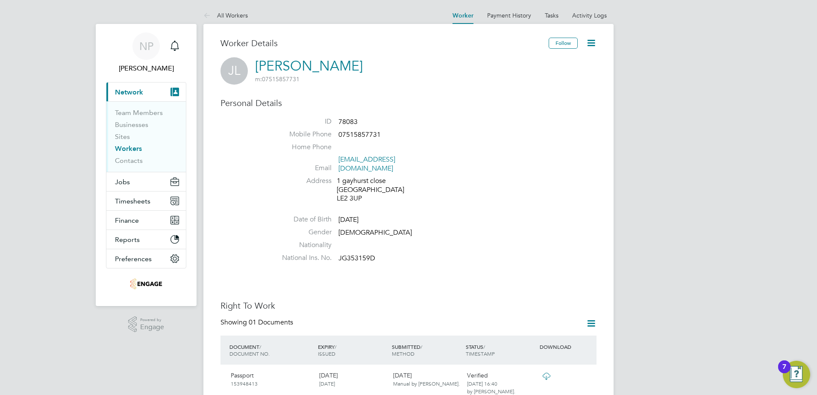
click at [132, 91] on span "Network" at bounding box center [129, 92] width 28 height 8
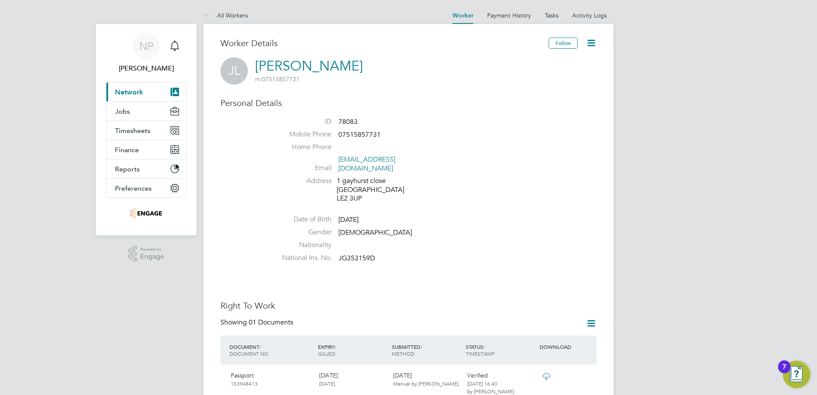
click at [131, 92] on span "Network" at bounding box center [129, 92] width 28 height 8
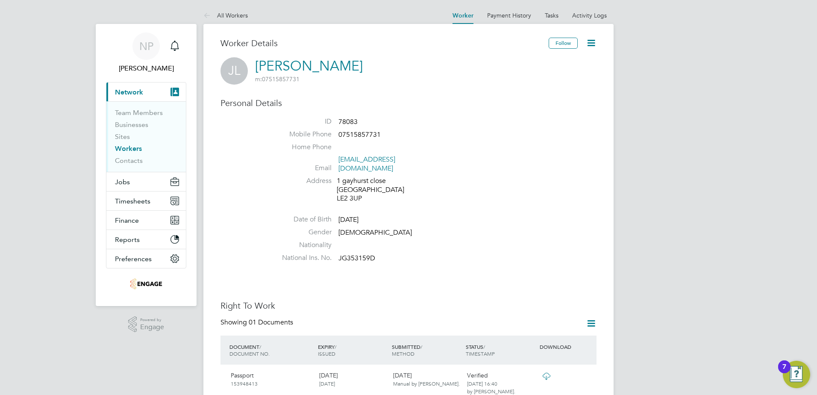
click at [129, 152] on link "Workers" at bounding box center [128, 148] width 27 height 8
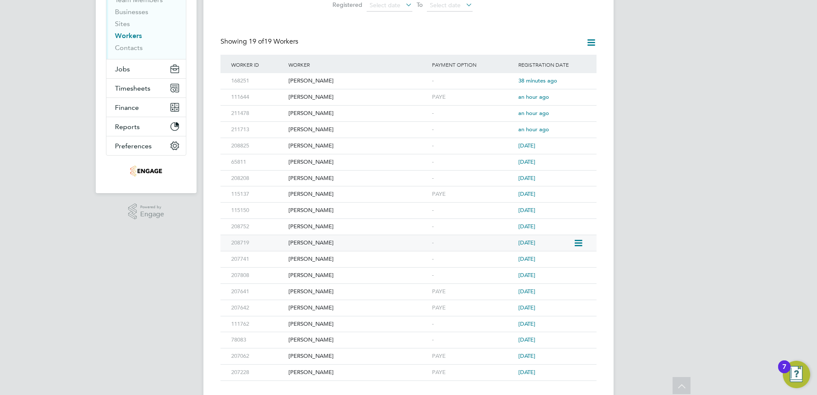
scroll to position [129, 0]
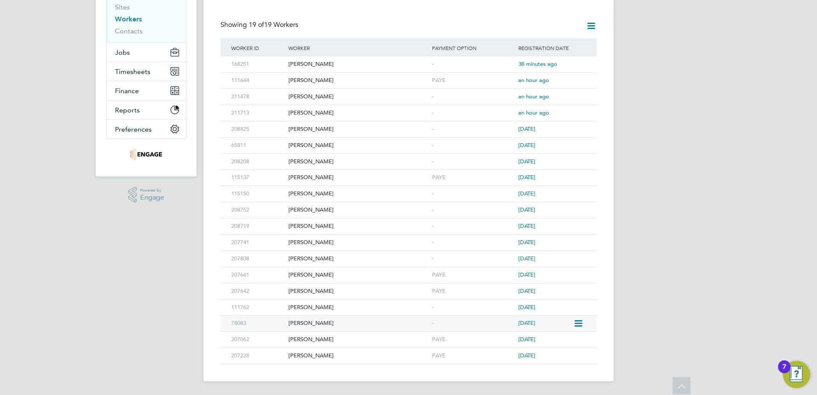
click at [269, 326] on div "78083" at bounding box center [257, 323] width 57 height 16
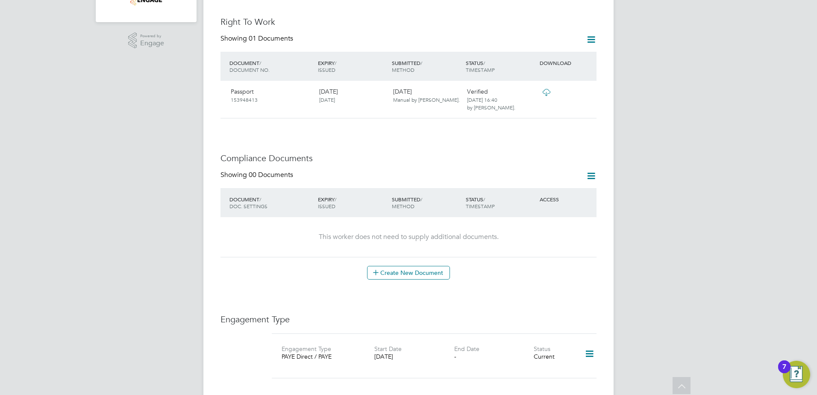
scroll to position [242, 0]
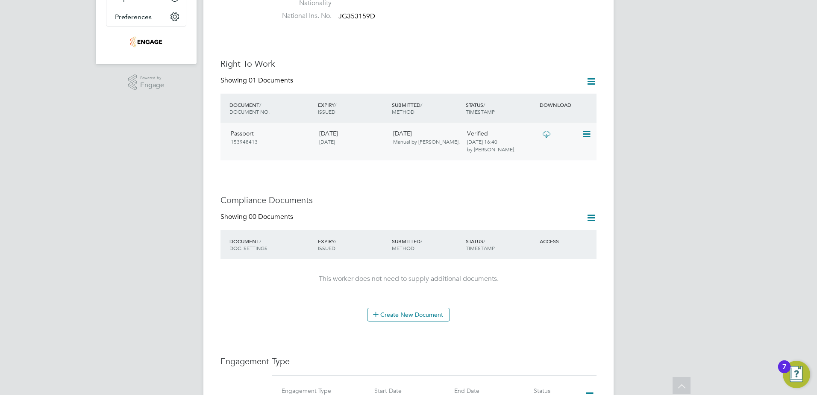
click at [280, 139] on div "Passport 153948413" at bounding box center [271, 137] width 88 height 22
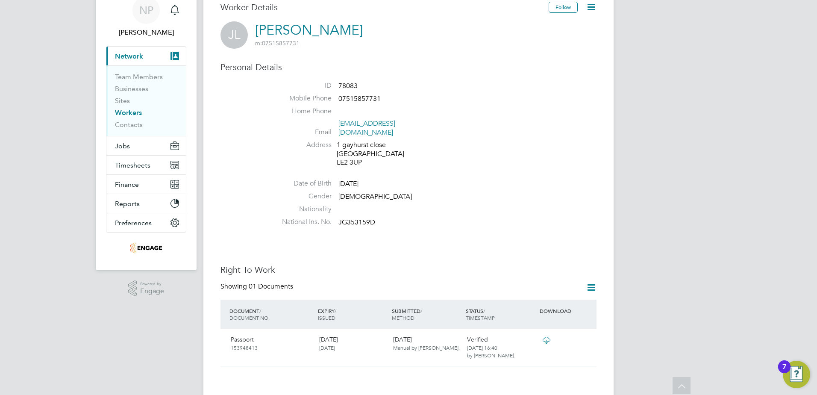
scroll to position [0, 0]
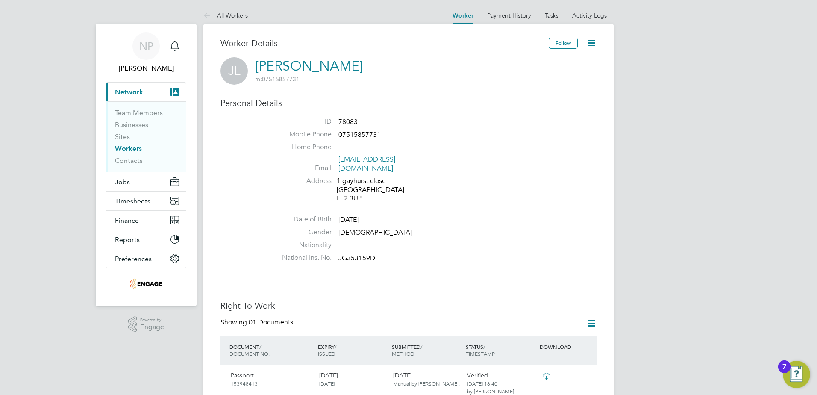
click at [587, 44] on icon at bounding box center [591, 43] width 11 height 11
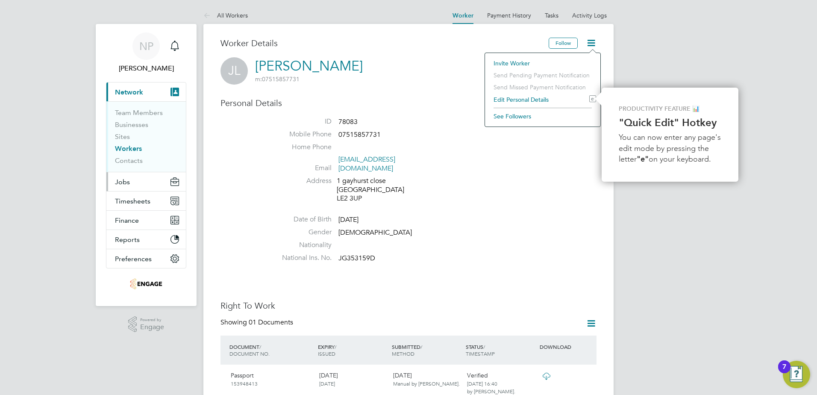
click at [132, 183] on button "Jobs" at bounding box center [145, 181] width 79 height 19
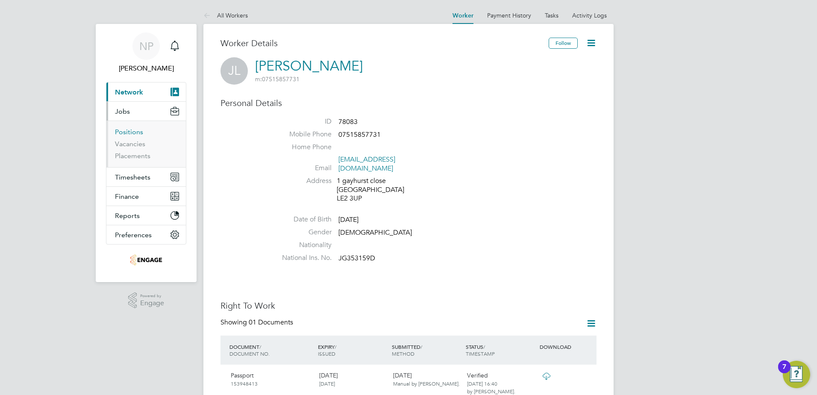
click at [125, 134] on link "Positions" at bounding box center [129, 132] width 28 height 8
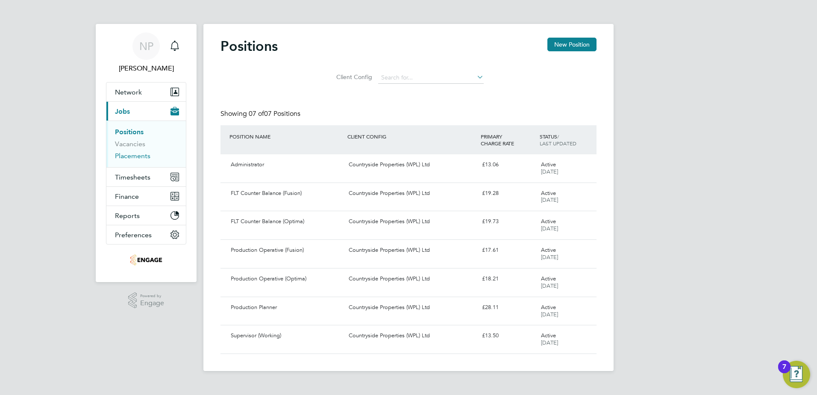
click at [132, 158] on link "Placements" at bounding box center [132, 156] width 35 height 8
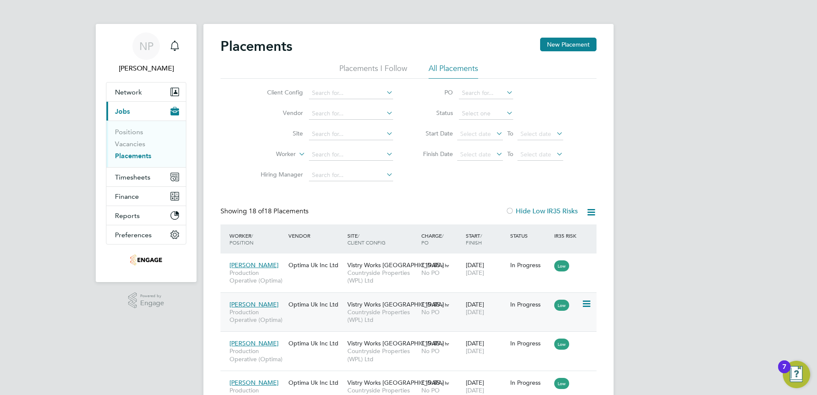
click at [588, 303] on icon at bounding box center [585, 304] width 9 height 10
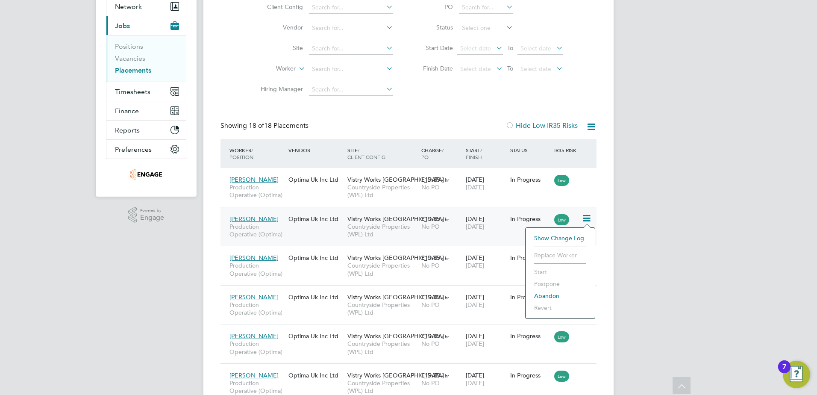
click at [309, 233] on div "Jason Lucas Production Operative (Optima) Optima Uk Inc Ltd Vistry Works Leices…" at bounding box center [408, 226] width 376 height 39
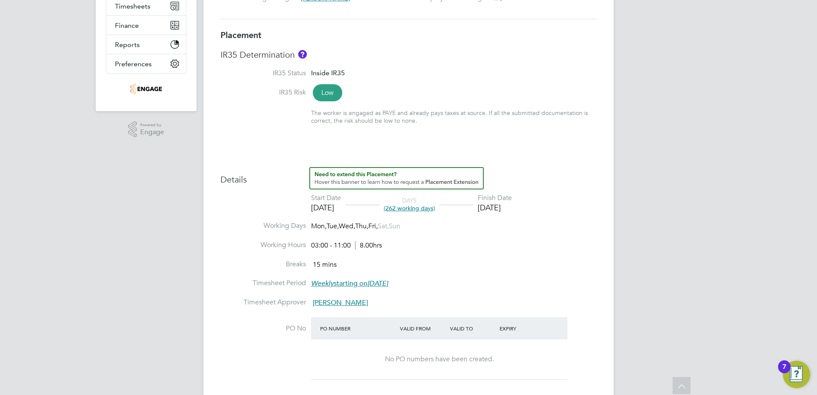
click at [512, 205] on div "[DATE]" at bounding box center [494, 207] width 34 height 10
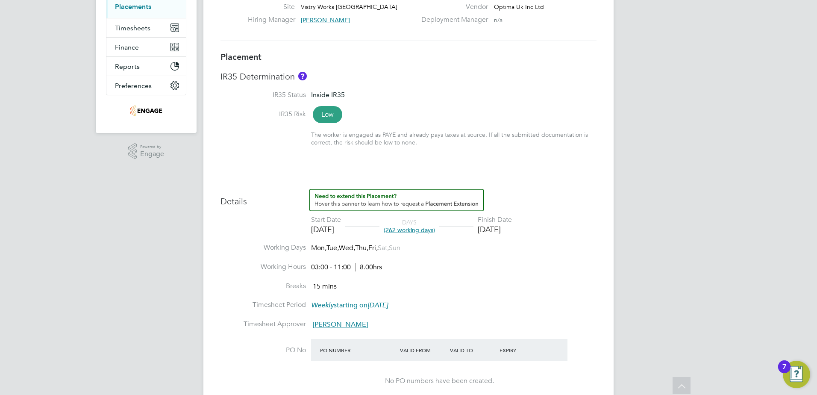
click at [512, 229] on div "[DATE]" at bounding box center [494, 229] width 34 height 10
